Goal: Go to known website: Access a specific website the user already knows

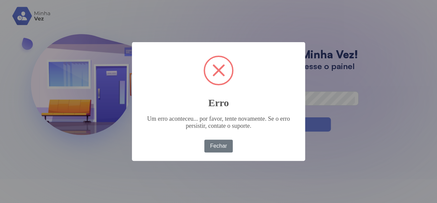
click at [223, 149] on button "Fechar" at bounding box center [218, 146] width 29 height 13
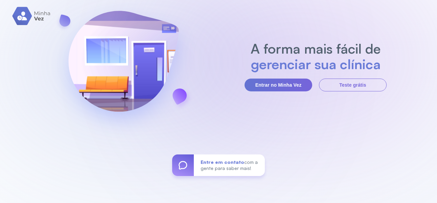
click at [286, 92] on button "Entrar no Minha Vez" at bounding box center [278, 85] width 68 height 13
